Goal: Information Seeking & Learning: Learn about a topic

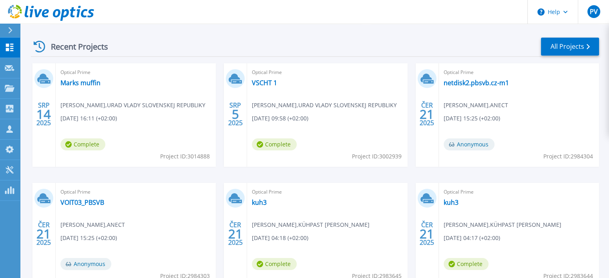
scroll to position [120, 0]
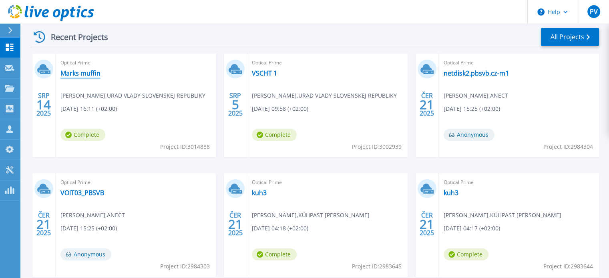
click at [88, 74] on link "Marks muffin" at bounding box center [80, 73] width 40 height 8
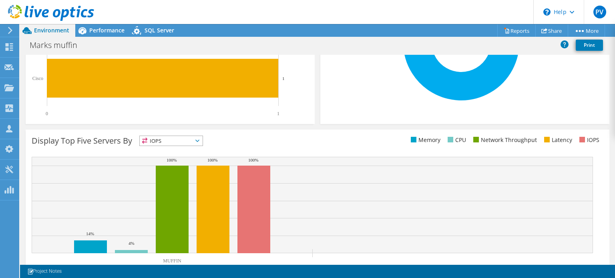
scroll to position [256, 0]
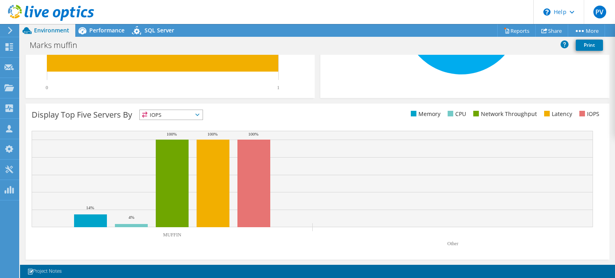
click at [185, 112] on span "IOPS" at bounding box center [171, 115] width 63 height 10
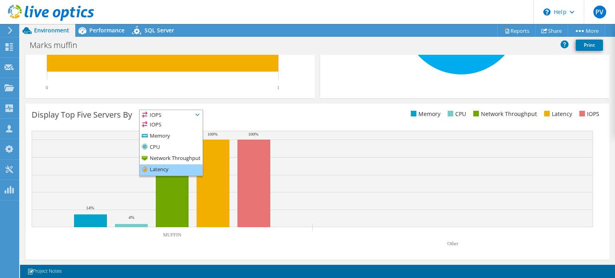
click at [177, 170] on li "Latency" at bounding box center [171, 169] width 63 height 11
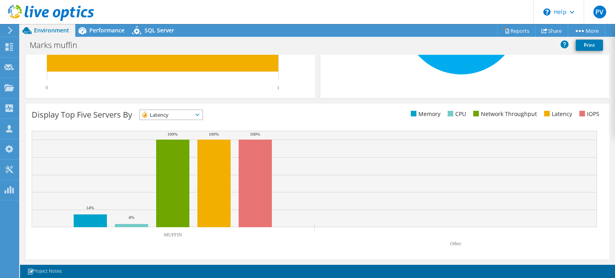
click at [202, 114] on span "Latency" at bounding box center [171, 115] width 63 height 10
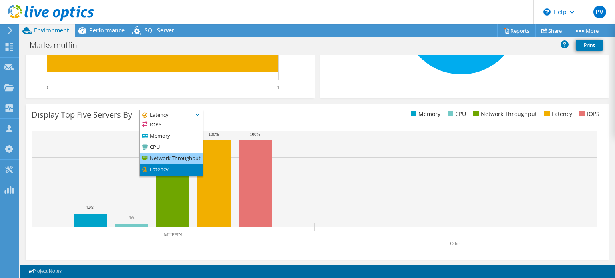
click at [177, 156] on li "Network Throughput" at bounding box center [171, 158] width 63 height 11
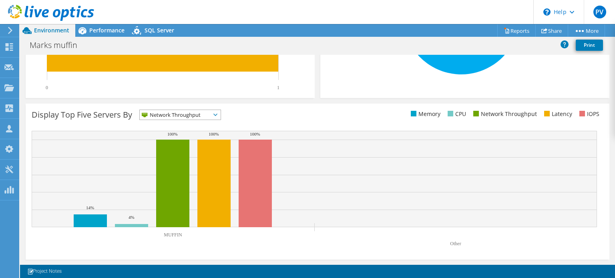
click at [196, 113] on span "Network Throughput" at bounding box center [175, 115] width 71 height 10
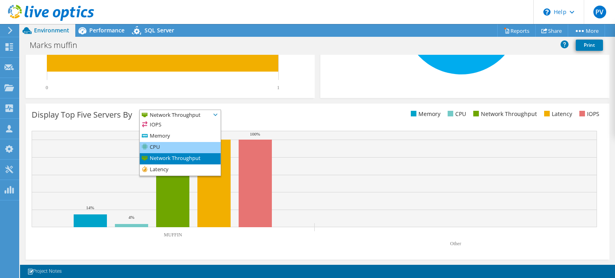
click at [181, 146] on li "CPU" at bounding box center [180, 147] width 81 height 11
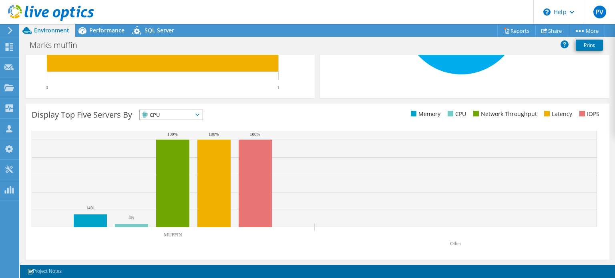
click at [202, 117] on span "CPU" at bounding box center [171, 115] width 63 height 10
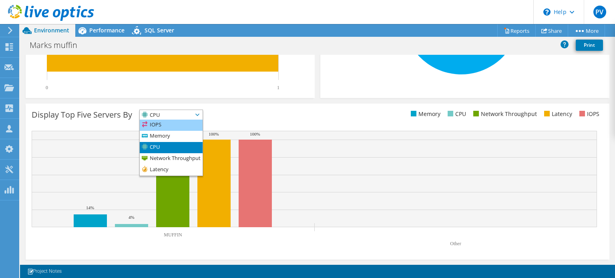
click at [192, 128] on li "IOPS" at bounding box center [171, 125] width 63 height 11
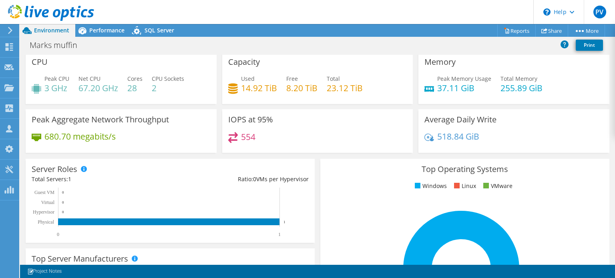
scroll to position [0, 0]
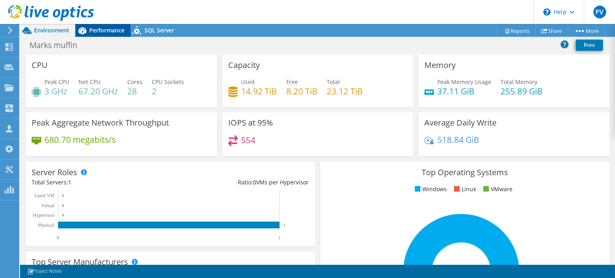
click at [112, 29] on span "Performance" at bounding box center [106, 30] width 35 height 8
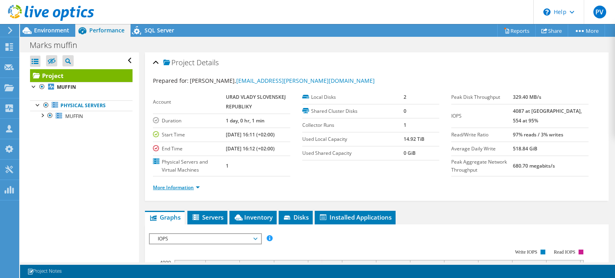
click at [182, 190] on li "More Information" at bounding box center [179, 187] width 52 height 9
click at [187, 186] on link "More Information" at bounding box center [176, 187] width 47 height 7
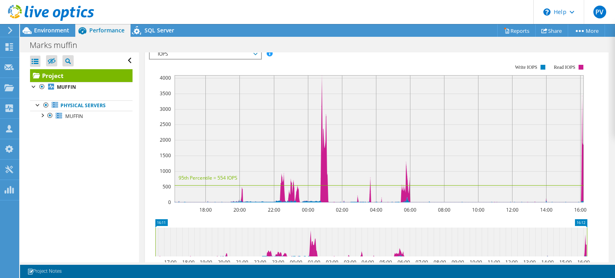
scroll to position [280, 0]
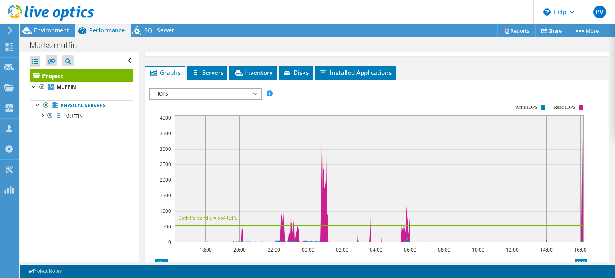
click at [195, 99] on span "IOPS" at bounding box center [205, 94] width 103 height 10
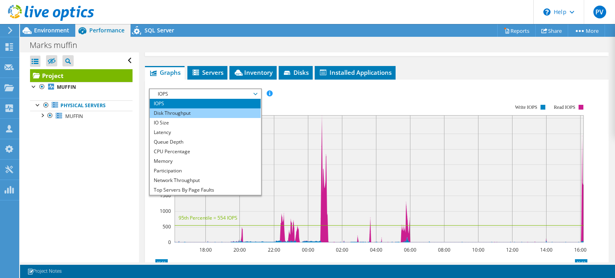
click at [191, 118] on li "Disk Throughput" at bounding box center [205, 113] width 111 height 10
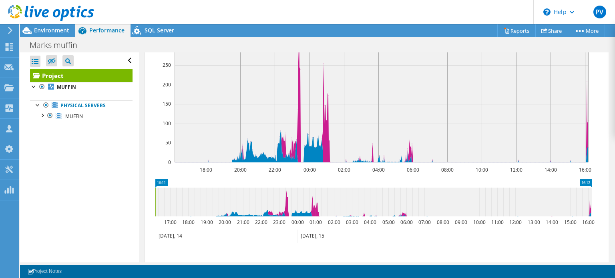
scroll to position [200, 0]
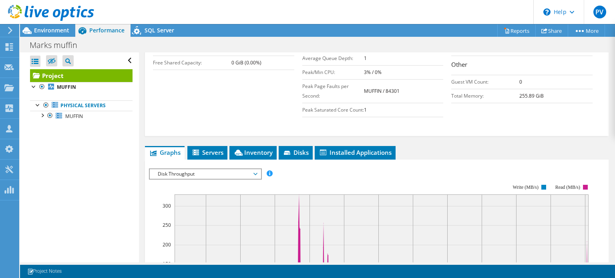
click at [206, 179] on span "Disk Throughput" at bounding box center [205, 174] width 103 height 10
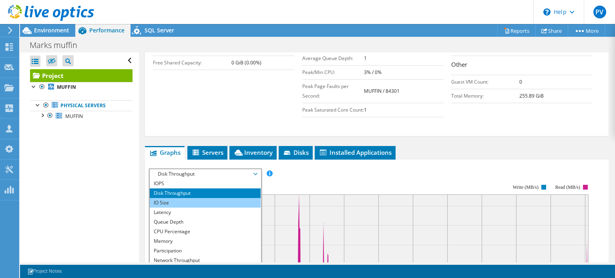
click at [202, 208] on li "IO Size" at bounding box center [205, 203] width 111 height 10
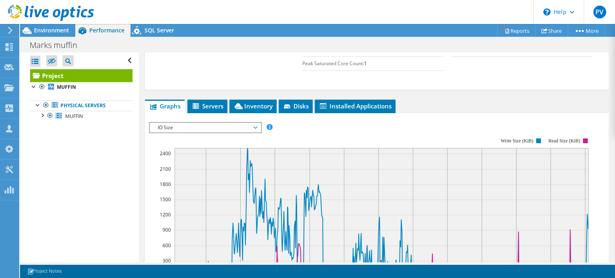
scroll to position [242, 0]
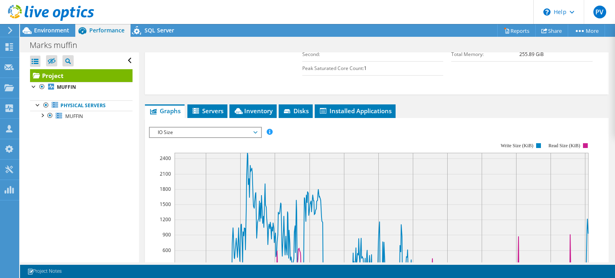
click at [202, 137] on span "IO Size" at bounding box center [205, 133] width 103 height 10
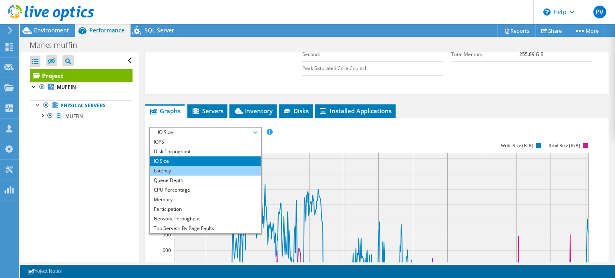
click at [198, 176] on li "Latency" at bounding box center [205, 171] width 111 height 10
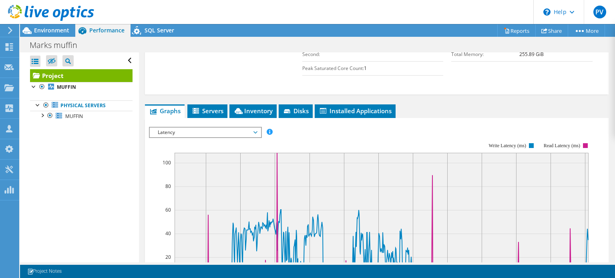
click at [224, 137] on span "Latency" at bounding box center [205, 133] width 103 height 10
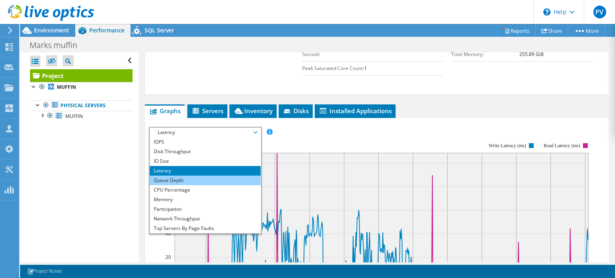
click at [205, 185] on li "Queue Depth" at bounding box center [205, 181] width 111 height 10
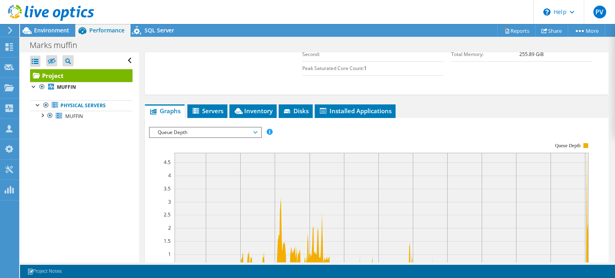
click at [225, 137] on span "Queue Depth" at bounding box center [205, 133] width 103 height 10
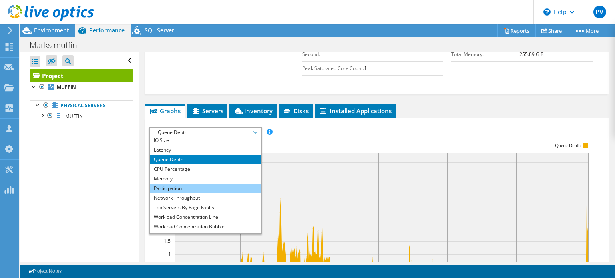
scroll to position [29, 0]
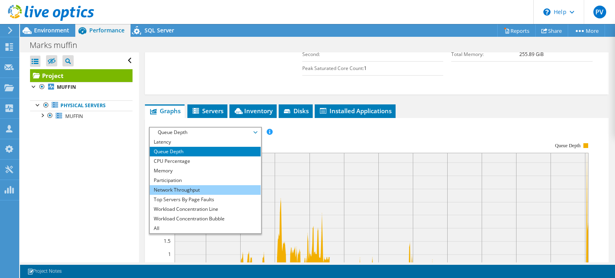
click at [214, 195] on li "Network Throughput" at bounding box center [205, 190] width 111 height 10
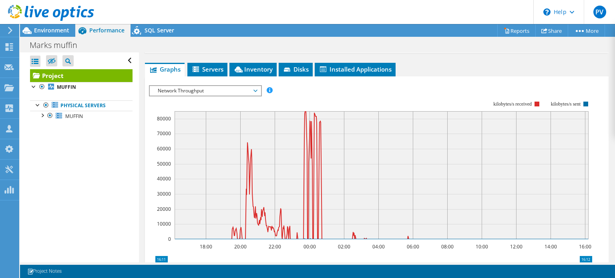
scroll to position [282, 0]
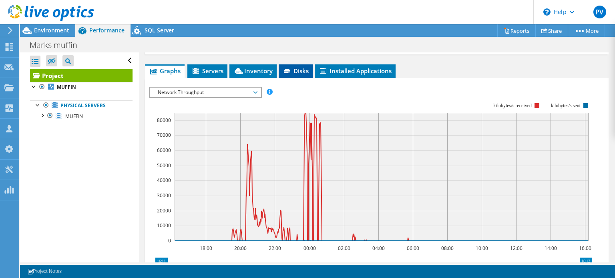
click at [301, 75] on span "Disks" at bounding box center [295, 71] width 26 height 8
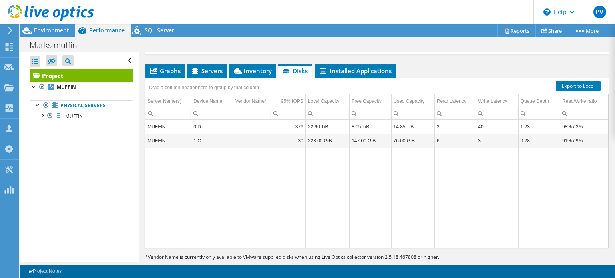
click at [218, 134] on td "0 D:" at bounding box center [212, 127] width 42 height 14
click at [318, 132] on td "22.90 TiB" at bounding box center [327, 127] width 44 height 14
click at [360, 75] on span "Installed Applications" at bounding box center [354, 71] width 73 height 8
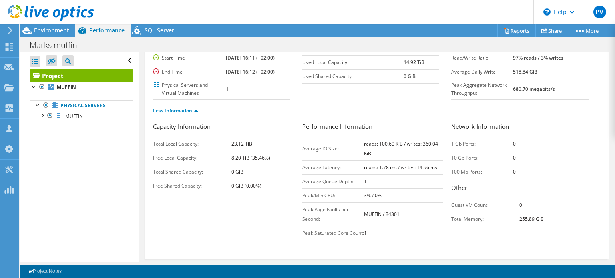
scroll to position [0, 0]
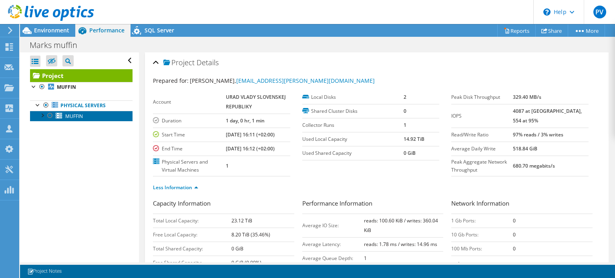
click at [93, 116] on link "MUFFIN" at bounding box center [81, 116] width 102 height 10
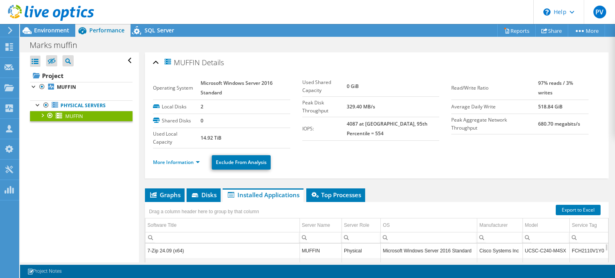
click at [42, 116] on div at bounding box center [42, 115] width 8 height 8
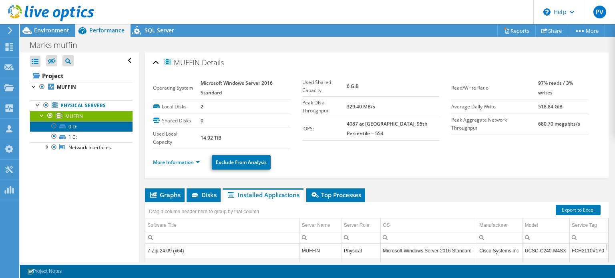
click at [89, 126] on link "0 D:" at bounding box center [81, 126] width 102 height 10
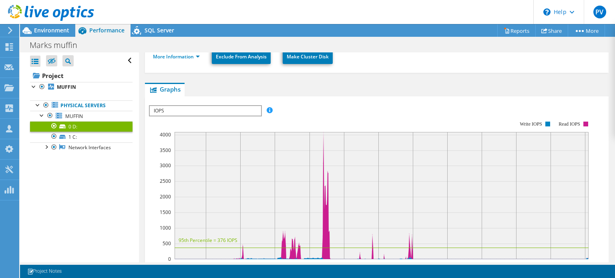
scroll to position [120, 0]
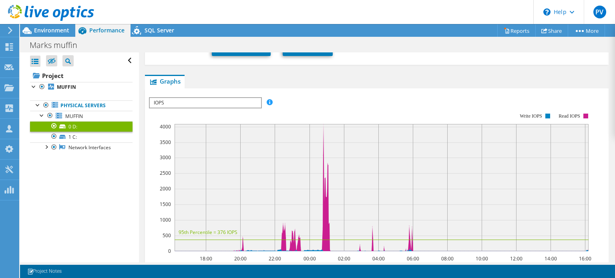
click at [235, 98] on span "IOPS" at bounding box center [205, 103] width 111 height 10
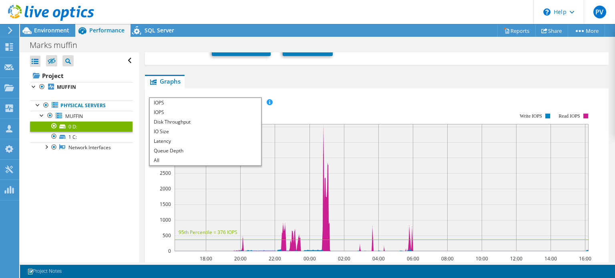
scroll to position [0, 0]
click at [200, 146] on li "Queue Depth" at bounding box center [205, 151] width 111 height 10
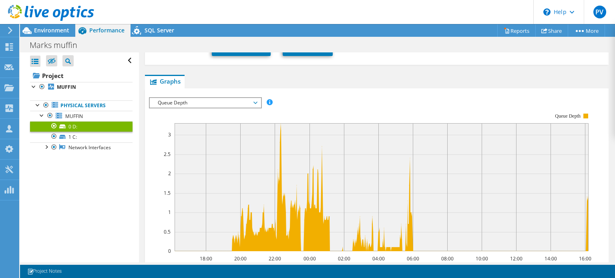
click at [214, 98] on span "Queue Depth" at bounding box center [205, 103] width 103 height 10
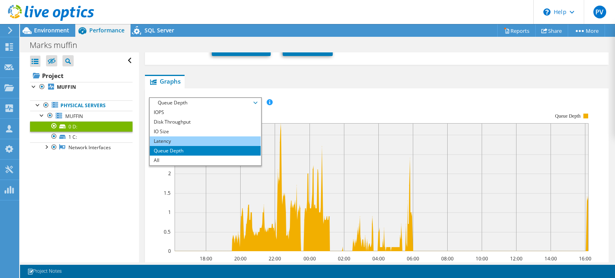
click at [198, 136] on li "Latency" at bounding box center [205, 141] width 111 height 10
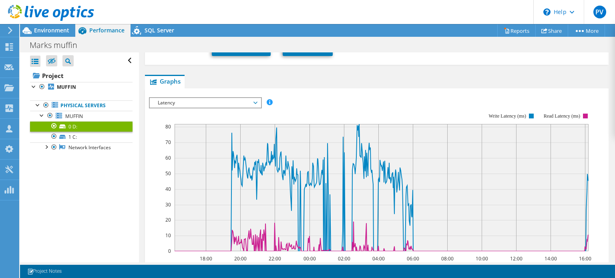
click at [205, 98] on span "Latency" at bounding box center [205, 103] width 103 height 10
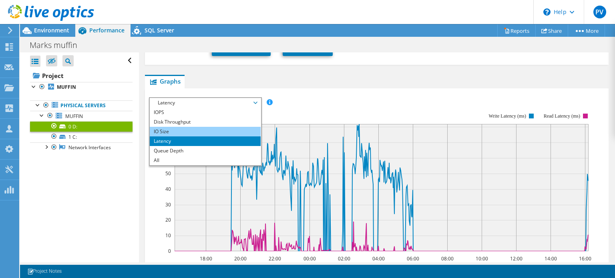
click at [194, 127] on li "IO Size" at bounding box center [205, 132] width 111 height 10
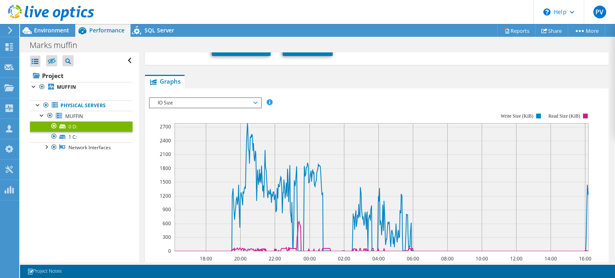
click at [206, 98] on span "IO Size" at bounding box center [205, 103] width 103 height 10
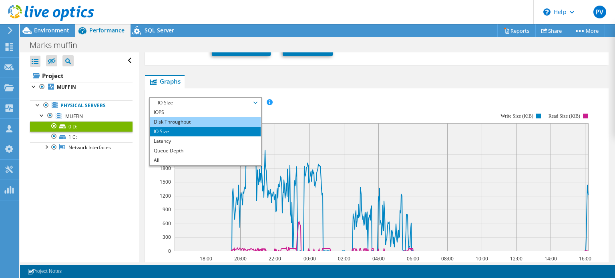
click at [200, 117] on li "Disk Throughput" at bounding box center [205, 122] width 111 height 10
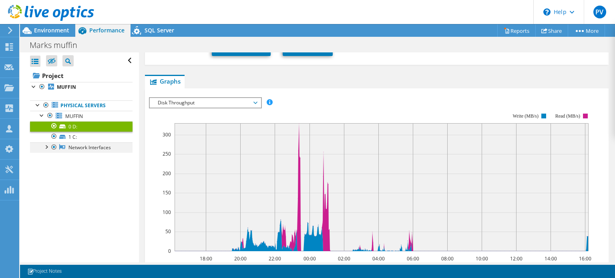
click at [50, 147] on div at bounding box center [54, 147] width 8 height 10
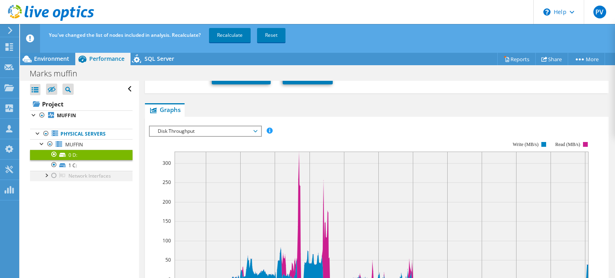
click at [56, 176] on div at bounding box center [54, 176] width 8 height 10
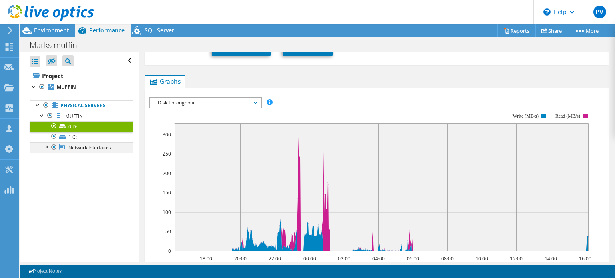
click at [45, 146] on div at bounding box center [46, 146] width 8 height 8
click at [109, 147] on link "Network Interfaces" at bounding box center [81, 147] width 102 height 10
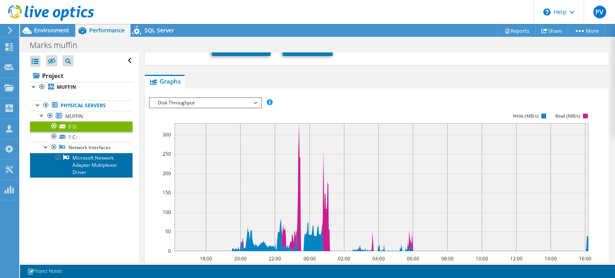
click at [77, 166] on link "Microsoft Network Adapter Multiplexor Driver" at bounding box center [81, 165] width 102 height 25
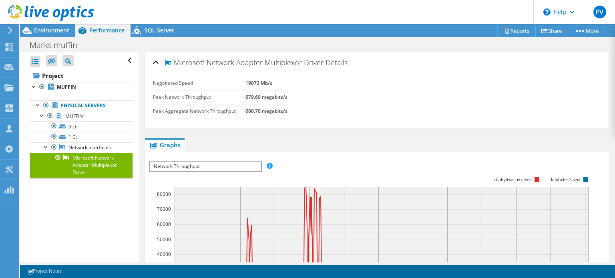
click at [221, 167] on span "Network Throughput" at bounding box center [205, 167] width 111 height 10
click at [115, 146] on link "Network Interfaces" at bounding box center [81, 147] width 102 height 10
click at [212, 164] on span "Network Throughput" at bounding box center [205, 167] width 111 height 10
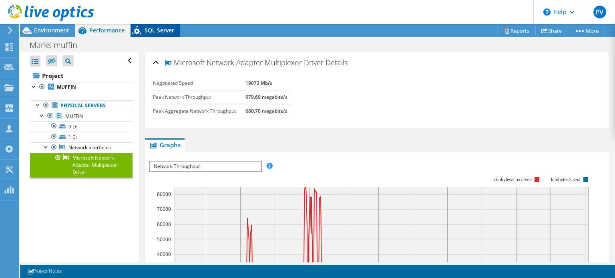
click at [160, 28] on span "SQL Server" at bounding box center [159, 30] width 30 height 8
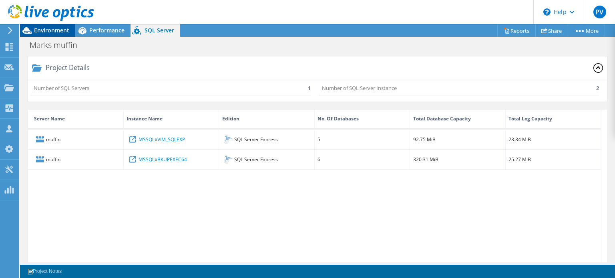
click at [50, 30] on span "Environment" at bounding box center [51, 30] width 35 height 8
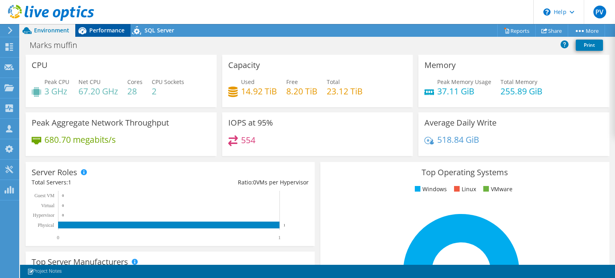
click at [110, 32] on span "Performance" at bounding box center [106, 30] width 35 height 8
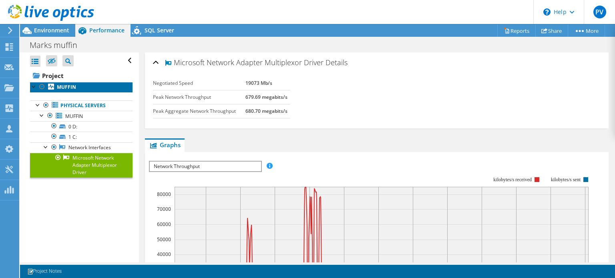
click at [70, 85] on b "MUFFIN" at bounding box center [66, 87] width 19 height 7
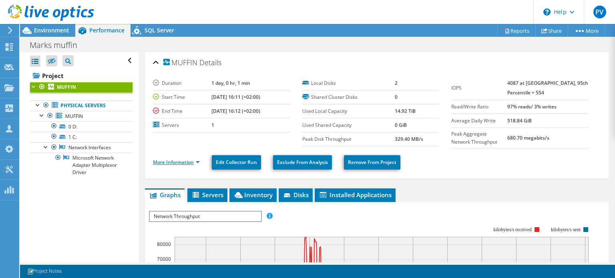
click at [192, 160] on link "More Information" at bounding box center [176, 162] width 47 height 7
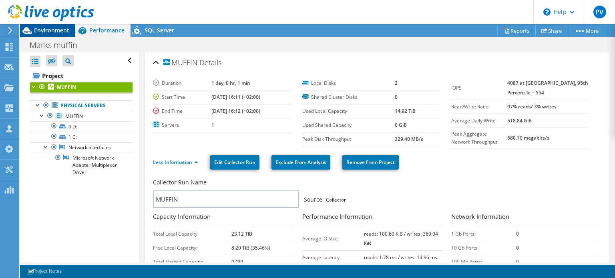
click at [55, 32] on span "Environment" at bounding box center [51, 30] width 35 height 8
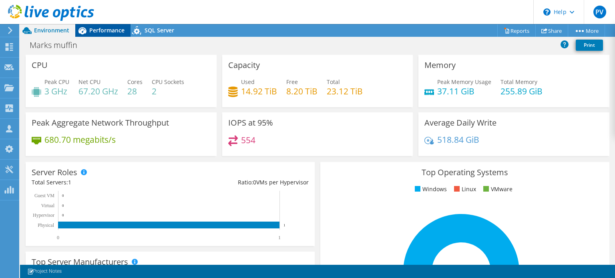
click at [102, 31] on span "Performance" at bounding box center [106, 30] width 35 height 8
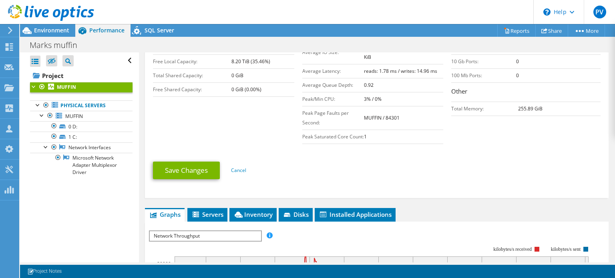
scroll to position [240, 0]
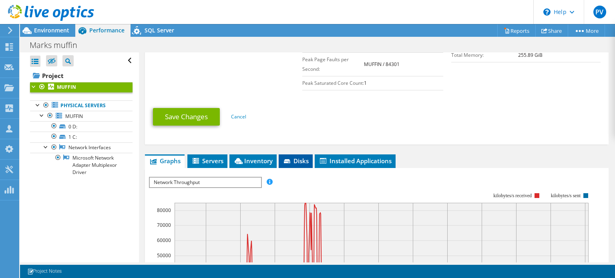
click at [295, 165] on span "Disks" at bounding box center [295, 161] width 26 height 8
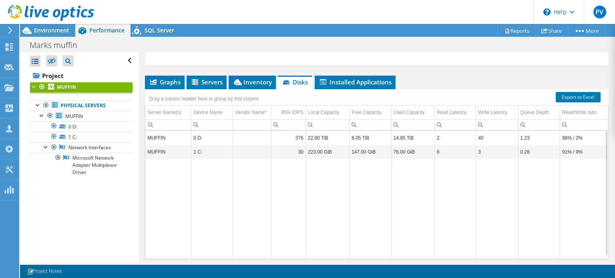
scroll to position [314, 0]
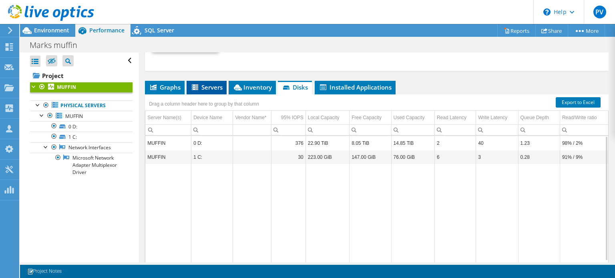
click at [210, 91] on span "Servers" at bounding box center [206, 87] width 32 height 8
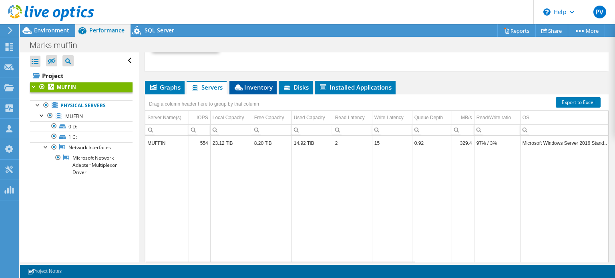
click at [250, 90] on span "Inventory" at bounding box center [252, 87] width 39 height 8
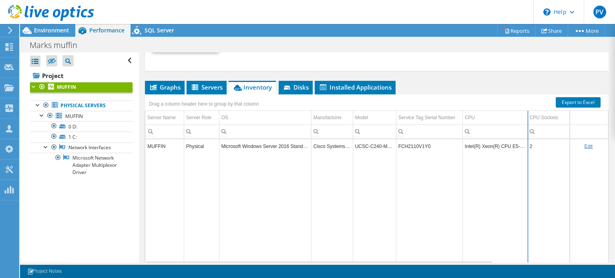
drag, startPoint x: 560, startPoint y: 125, endPoint x: 527, endPoint y: 125, distance: 32.8
click at [527, 125] on div "Drag a column header here to group by that column Server Name Server Role OS Ma…" at bounding box center [376, 179] width 463 height 170
drag, startPoint x: 527, startPoint y: 124, endPoint x: 545, endPoint y: 124, distance: 17.2
click at [545, 124] on div "Drag a column header here to group by that column Server Name Server Role OS Ma…" at bounding box center [376, 179] width 463 height 170
click at [297, 91] on span "Disks" at bounding box center [295, 87] width 26 height 8
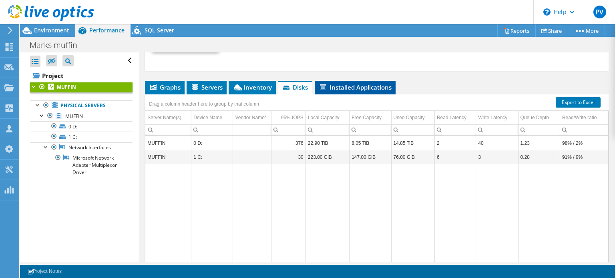
click at [347, 91] on span "Installed Applications" at bounding box center [354, 87] width 73 height 8
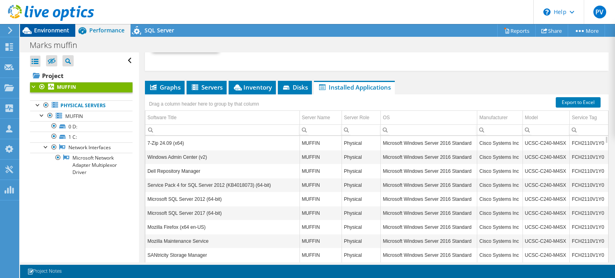
click at [62, 30] on span "Environment" at bounding box center [51, 30] width 35 height 8
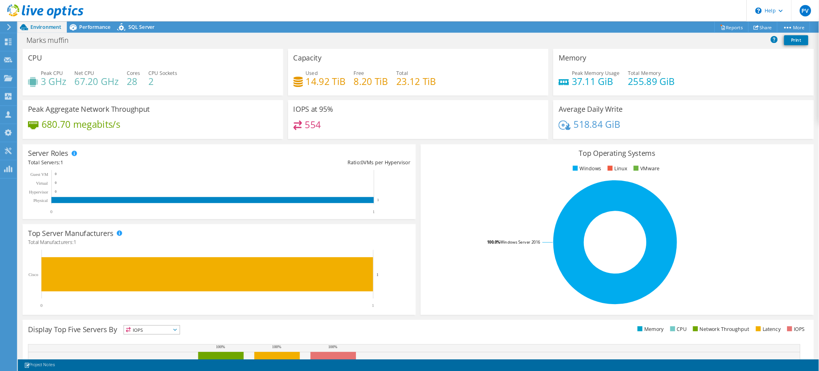
scroll to position [186, 0]
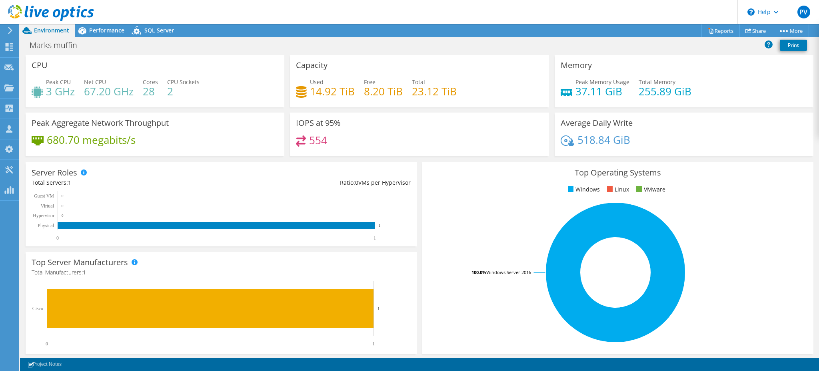
click at [614, 122] on div "Average Daily Write 518.84 GiB" at bounding box center [684, 134] width 259 height 44
